Goal: Task Accomplishment & Management: Manage account settings

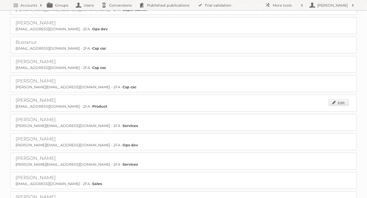
scroll to position [244, 0]
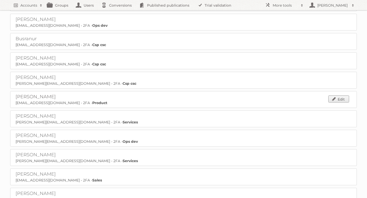
drag, startPoint x: 337, startPoint y: 95, endPoint x: 300, endPoint y: 95, distance: 36.7
click at [337, 96] on link "Edit" at bounding box center [338, 99] width 20 height 7
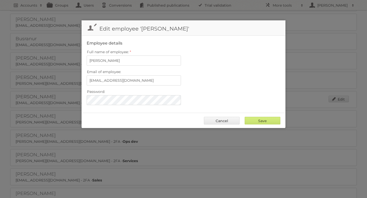
click at [215, 78] on div "Email of employee: [EMAIL_ADDRESS][DOMAIN_NAME]" at bounding box center [184, 76] width 194 height 17
click at [213, 82] on div "Email of employee: [EMAIL_ADDRESS][DOMAIN_NAME]" at bounding box center [184, 76] width 194 height 17
click at [87, 95] on div at bounding box center [87, 95] width 0 height 0
click at [233, 94] on div "Password:" at bounding box center [184, 96] width 194 height 17
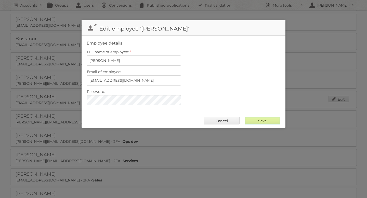
click at [262, 120] on input "Save" at bounding box center [263, 121] width 36 height 8
type input "..."
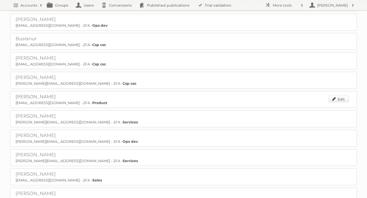
click at [334, 96] on link "Edit" at bounding box center [338, 99] width 20 height 7
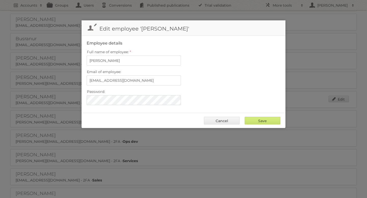
click at [240, 81] on div "Email of employee: [EMAIL_ADDRESS][DOMAIN_NAME]" at bounding box center [184, 76] width 194 height 17
drag, startPoint x: 226, startPoint y: 120, endPoint x: 222, endPoint y: 119, distance: 4.2
click at [226, 120] on link "Cancel" at bounding box center [222, 121] width 36 height 8
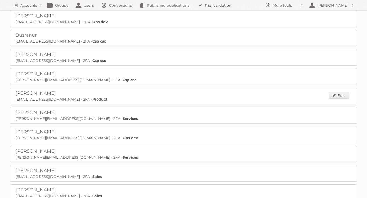
scroll to position [247, 0]
click at [336, 93] on link "Edit" at bounding box center [338, 96] width 20 height 7
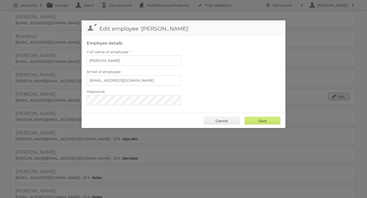
click at [87, 95] on div at bounding box center [87, 95] width 0 height 0
click at [218, 120] on link "Cancel" at bounding box center [222, 121] width 36 height 8
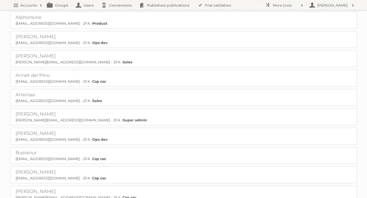
scroll to position [123, 0]
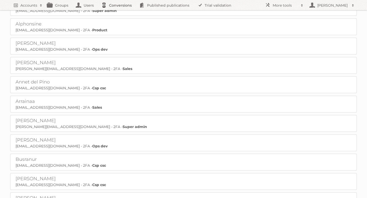
click at [120, 5] on link "Conversions" at bounding box center [118, 5] width 38 height 10
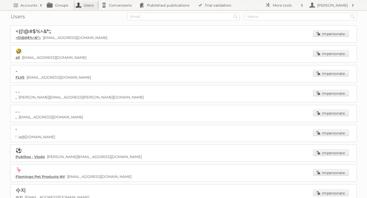
scroll to position [1, 0]
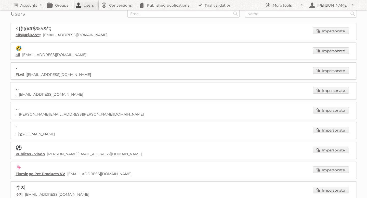
scroll to position [4, 0]
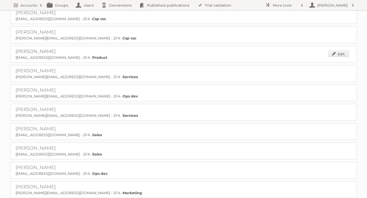
scroll to position [284, 0]
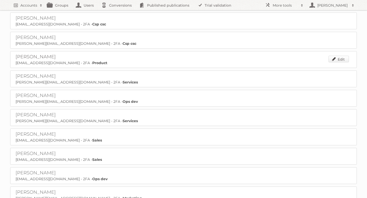
click at [336, 56] on link "Edit" at bounding box center [338, 59] width 20 height 7
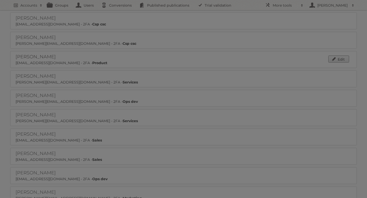
scroll to position [284, 0]
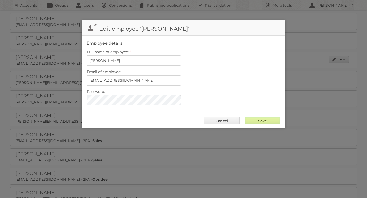
click at [270, 119] on input "Save" at bounding box center [263, 121] width 36 height 8
type input "..."
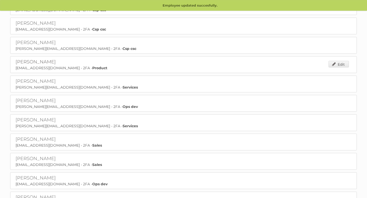
scroll to position [279, 0]
